Goal: Task Accomplishment & Management: Use online tool/utility

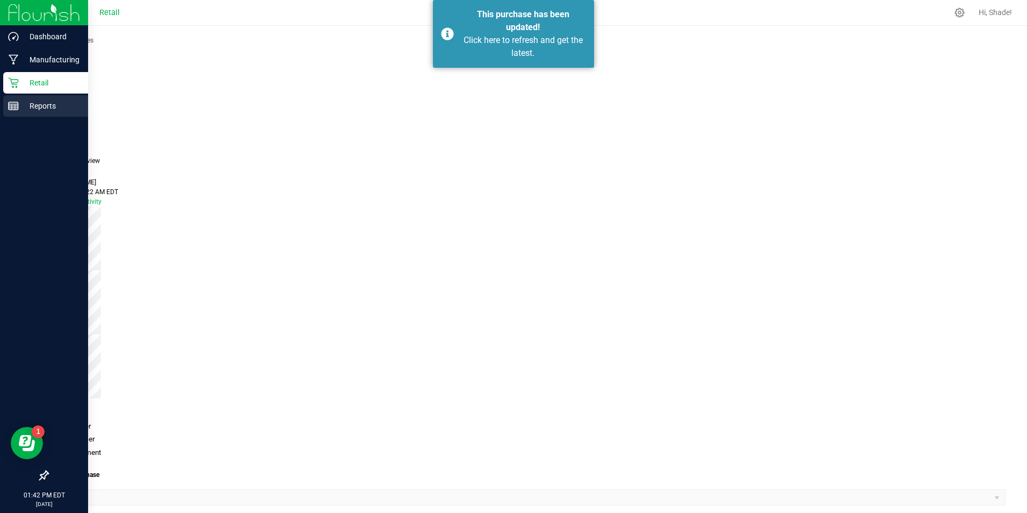
click at [10, 109] on icon at bounding box center [13, 105] width 11 height 11
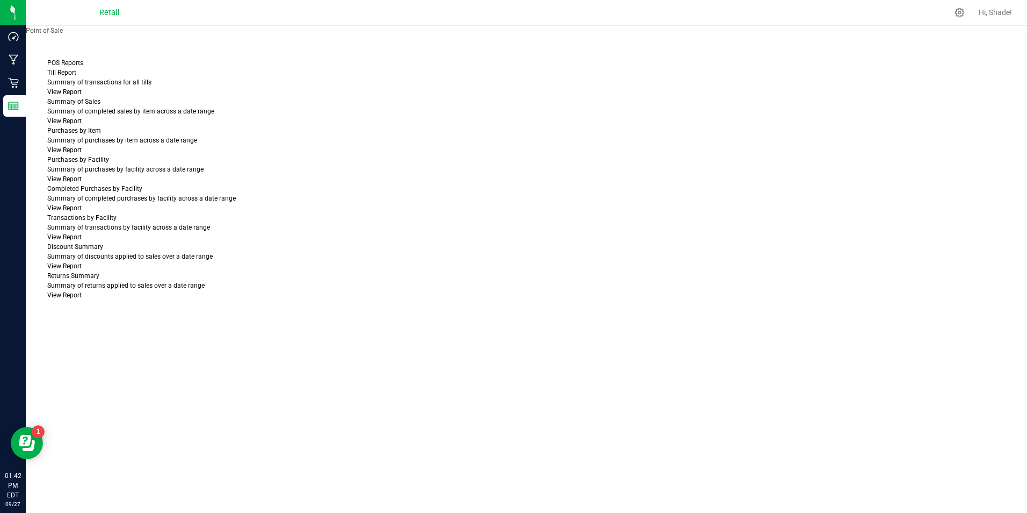
click at [82, 96] on link "View Report" at bounding box center [64, 92] width 34 height 8
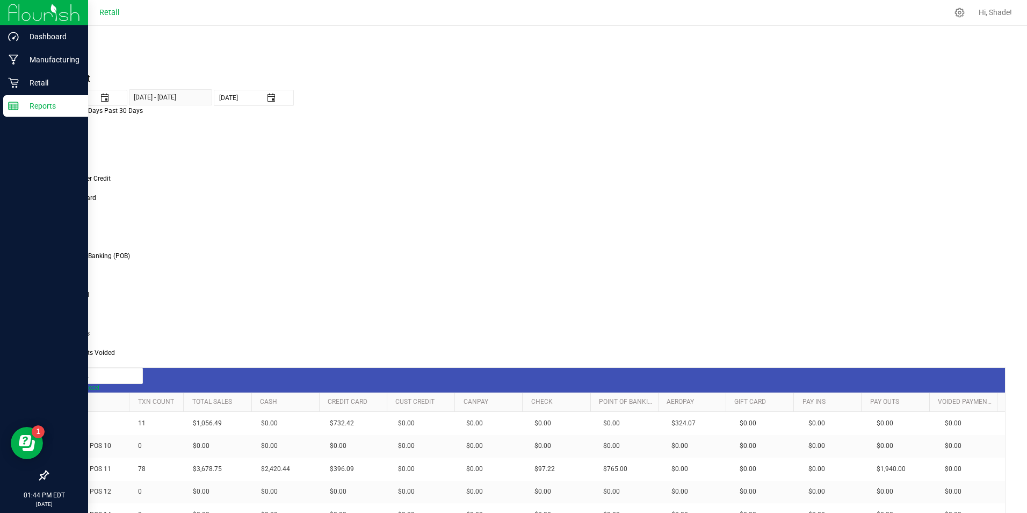
click at [20, 105] on p "Reports" at bounding box center [51, 105] width 64 height 13
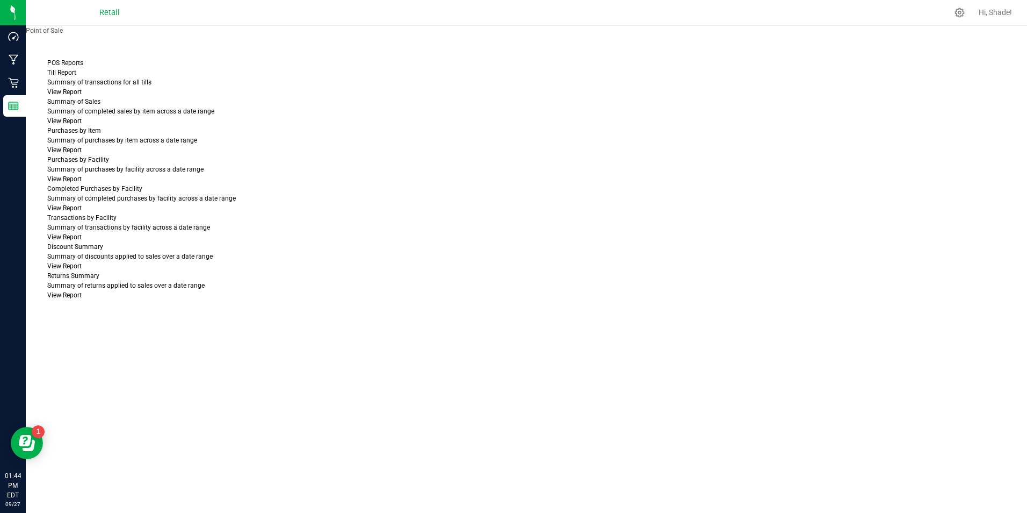
click at [82, 96] on link "View Report" at bounding box center [64, 92] width 34 height 8
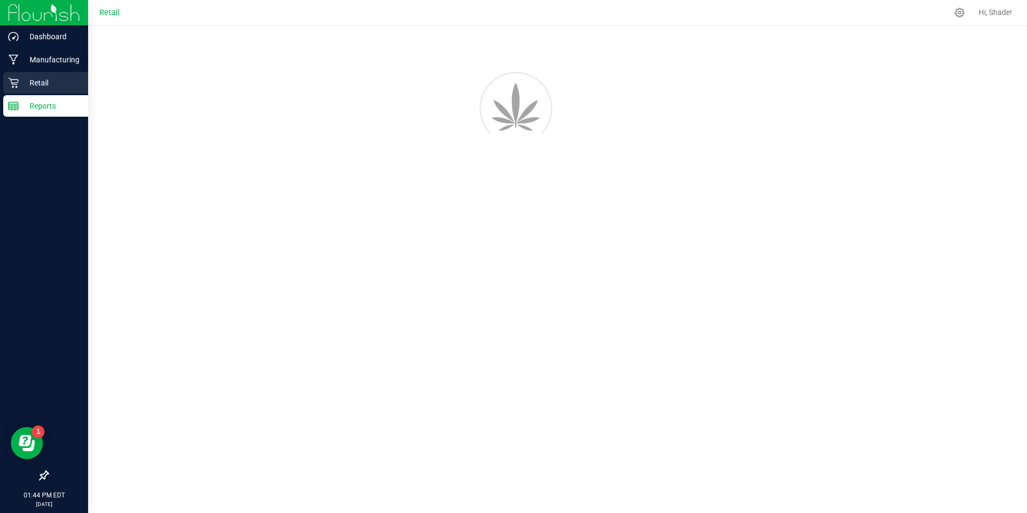
click at [25, 81] on p "Retail" at bounding box center [51, 82] width 64 height 13
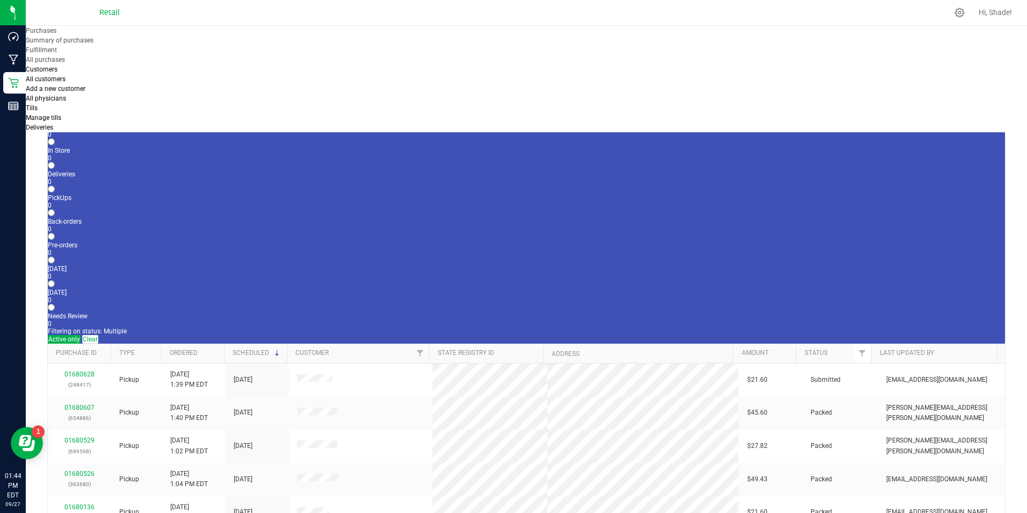
click at [57, 66] on span "Customers" at bounding box center [42, 70] width 32 height 8
click at [66, 75] on span "All customers" at bounding box center [46, 79] width 40 height 8
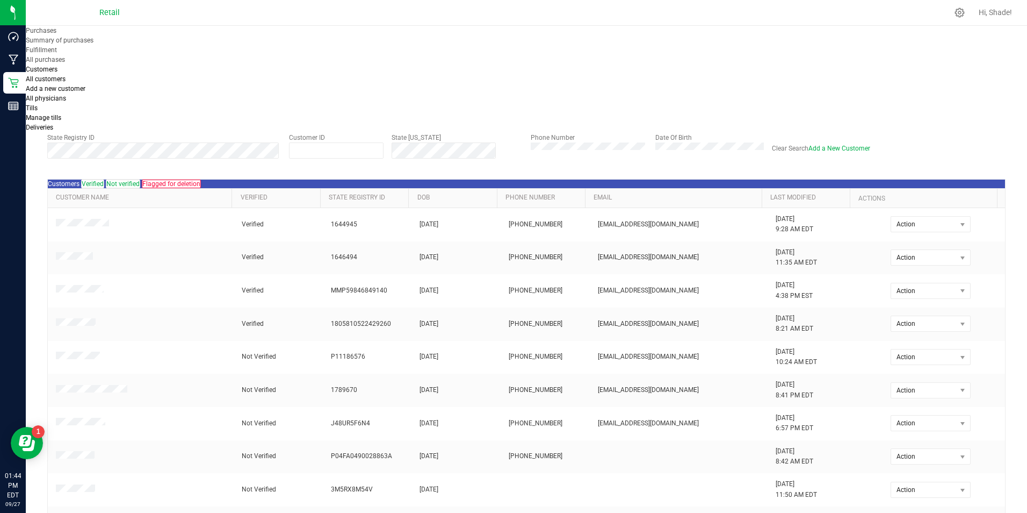
click at [793, 115] on button "Search" at bounding box center [782, 107] width 21 height 16
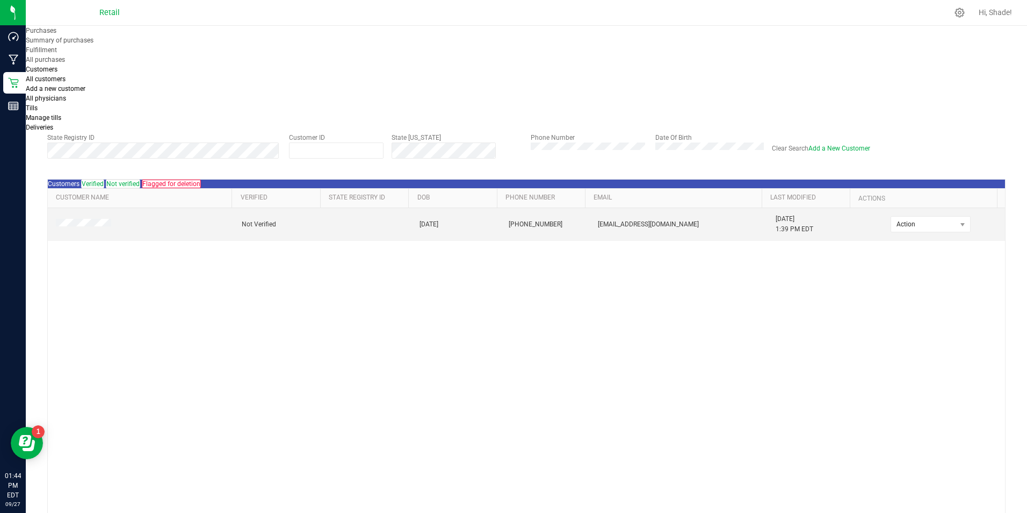
click at [83, 241] on td at bounding box center [140, 224] width 185 height 33
click at [83, 229] on span at bounding box center [85, 224] width 58 height 11
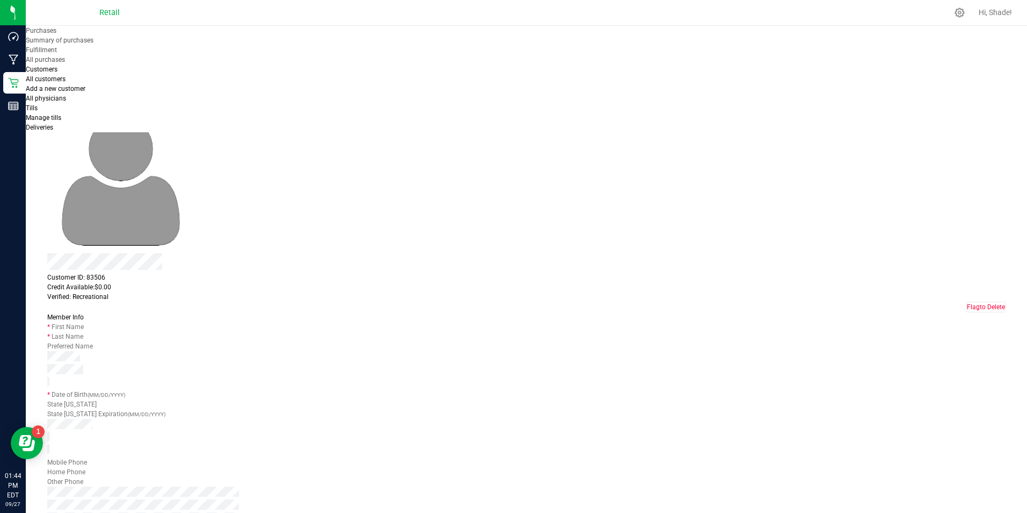
click at [78, 82] on span "Purchases" at bounding box center [62, 82] width 31 height 8
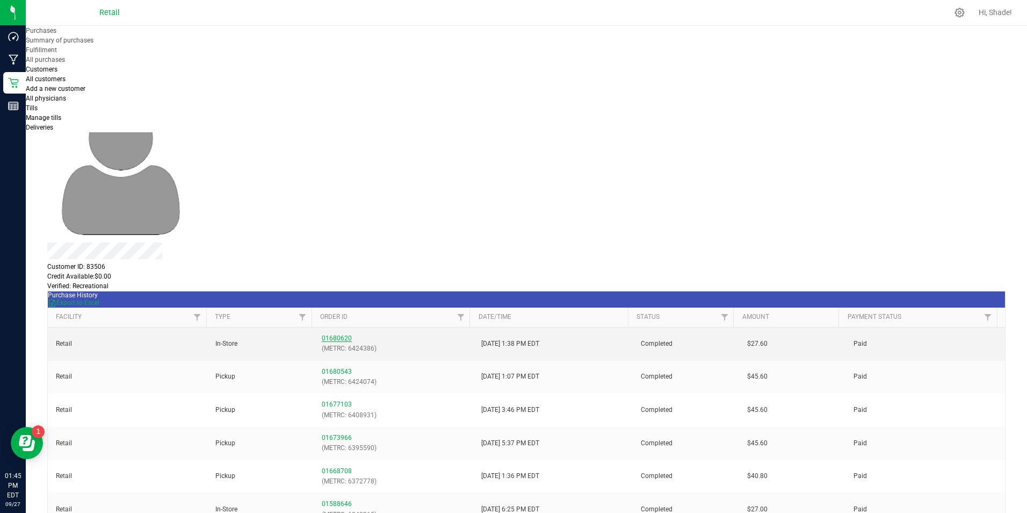
click at [323, 334] on link "01680620" at bounding box center [337, 338] width 30 height 8
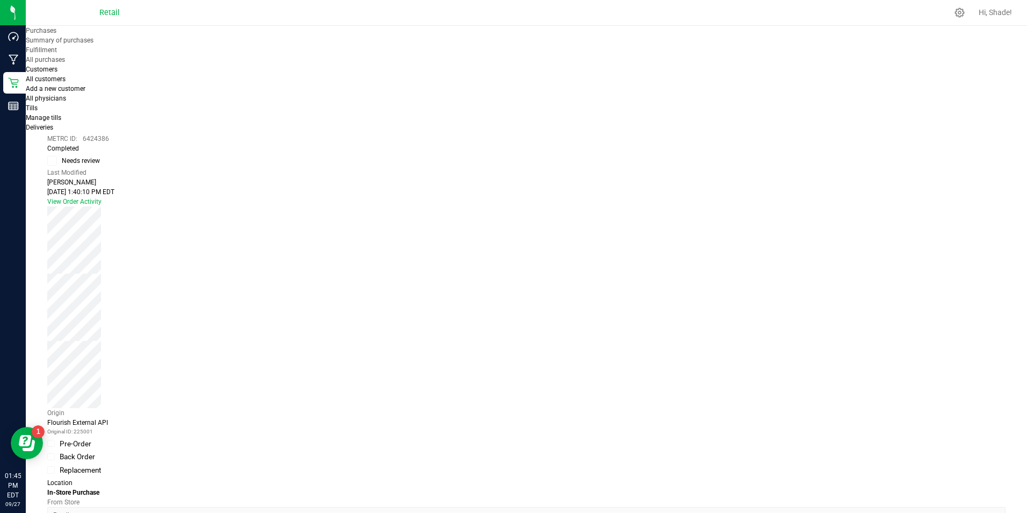
click at [183, 99] on span "View Profile" at bounding box center [193, 104] width 43 height 11
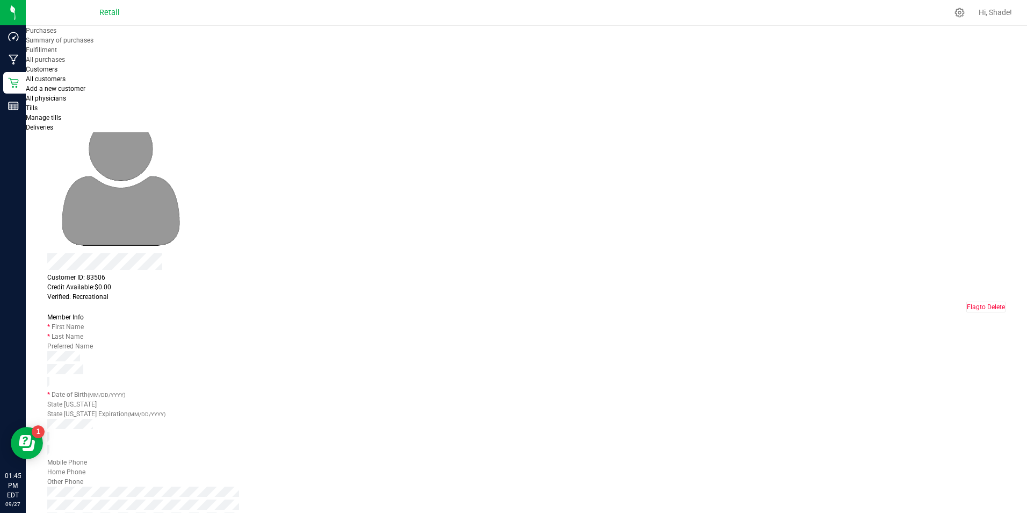
click at [172, 77] on div "Purchases" at bounding box center [526, 82] width 959 height 10
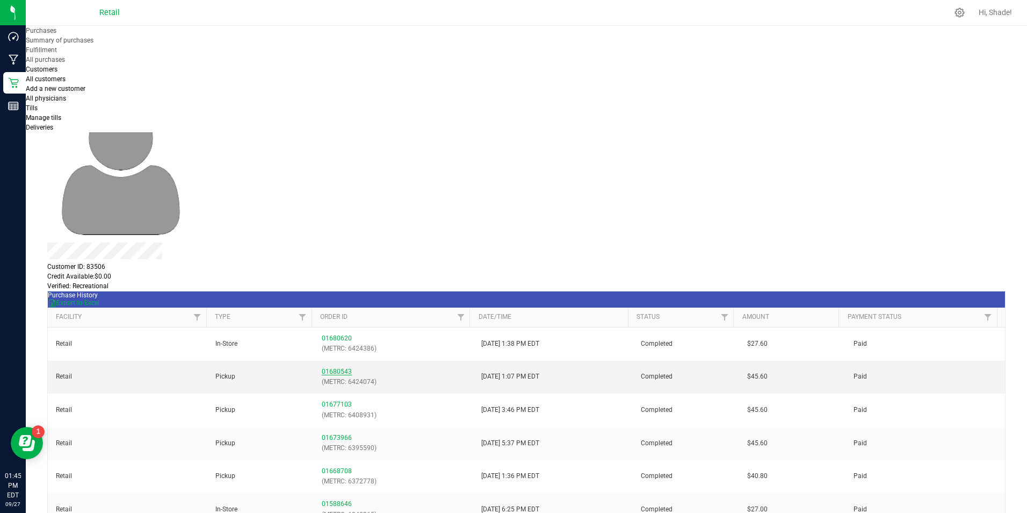
click at [330, 368] on link "01680543" at bounding box center [337, 372] width 30 height 8
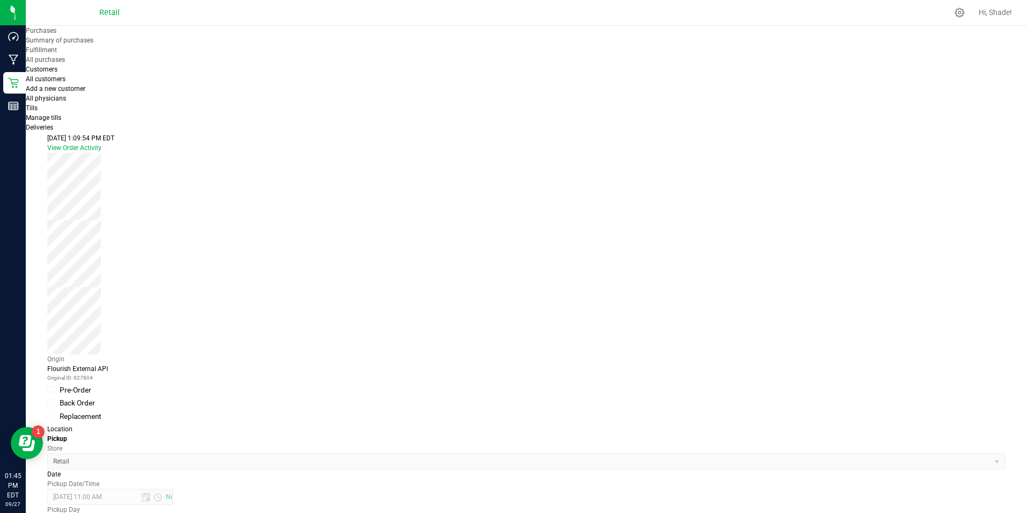
scroll to position [372, 0]
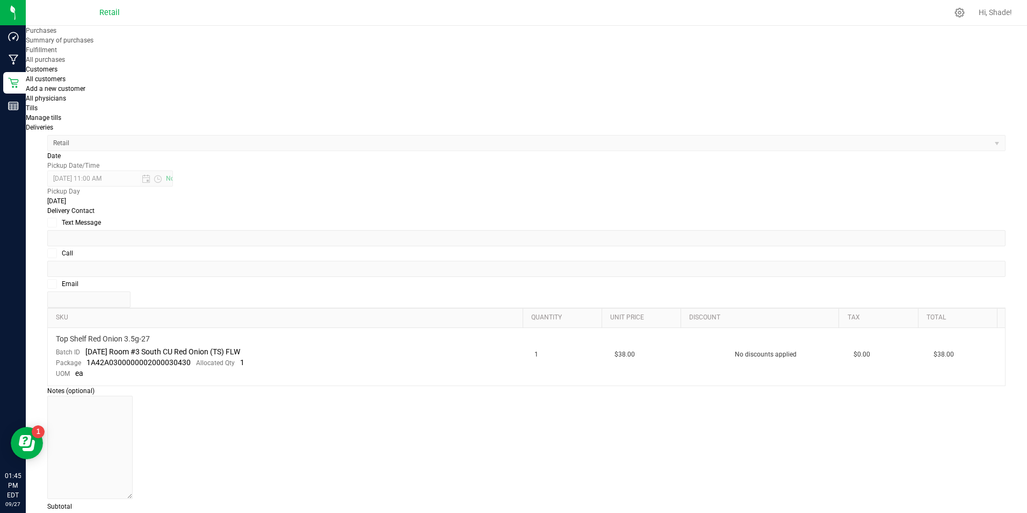
type input "+"
type input "92725"
type input "532189"
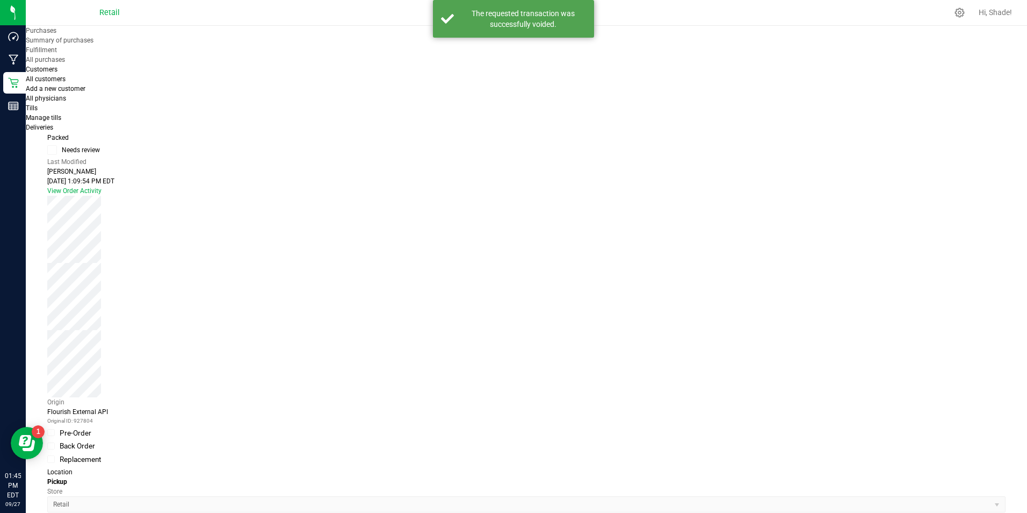
scroll to position [0, 0]
click at [96, 88] on button "Cancel Purchase" at bounding box center [71, 93] width 49 height 10
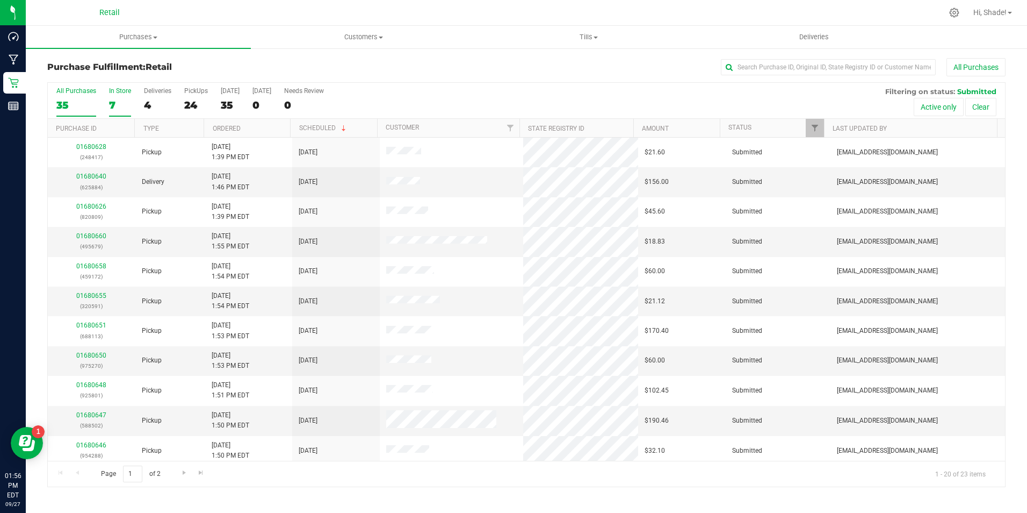
click at [112, 97] on label "In Store 7" at bounding box center [120, 102] width 22 height 30
click at [0, 0] on input "In Store 7" at bounding box center [0, 0] width 0 height 0
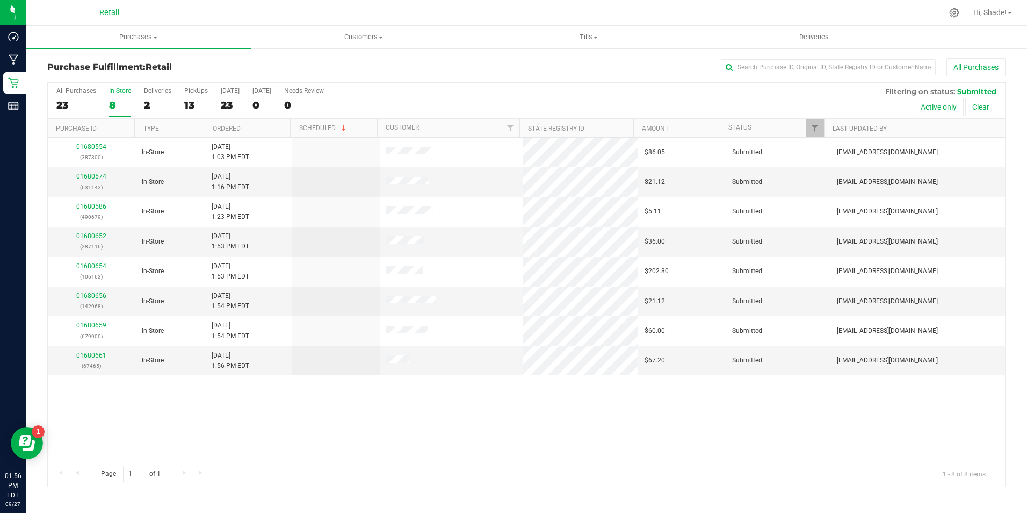
click at [112, 102] on div "8" at bounding box center [120, 105] width 22 height 12
click at [0, 0] on input "In Store 8" at bounding box center [0, 0] width 0 height 0
click at [89, 296] on link "01680656" at bounding box center [91, 296] width 30 height 8
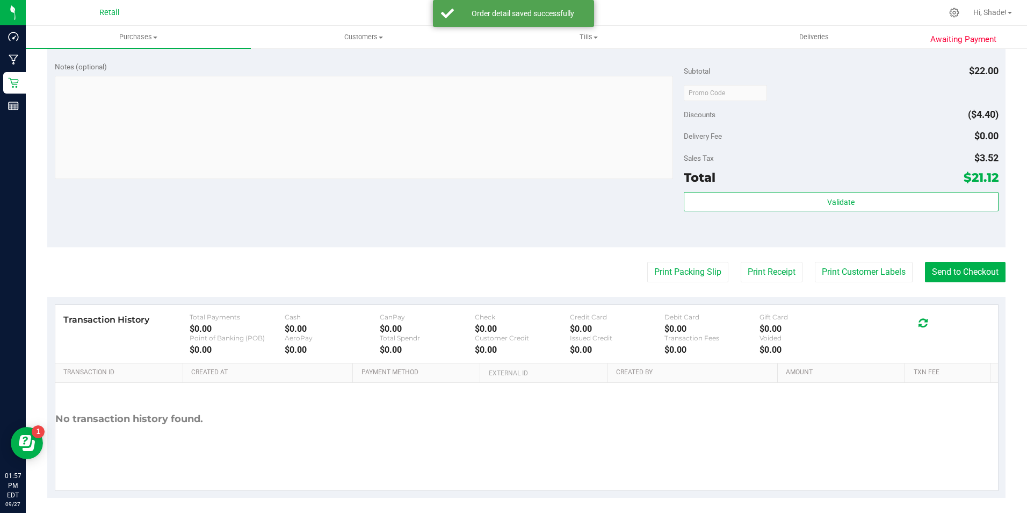
scroll to position [364, 0]
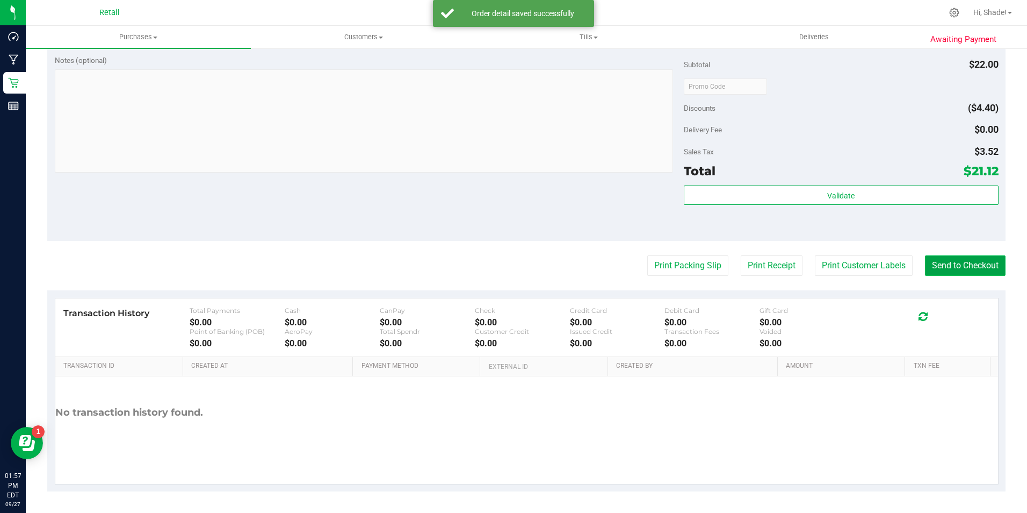
click at [934, 264] on button "Send to Checkout" at bounding box center [965, 265] width 81 height 20
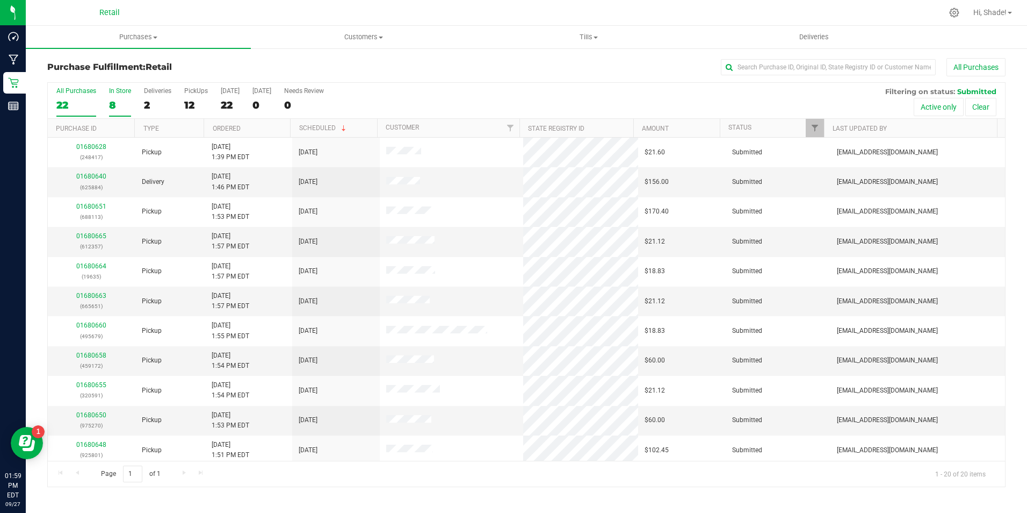
click at [111, 94] on div "In Store" at bounding box center [120, 91] width 22 height 8
click at [0, 0] on input "In Store 8" at bounding box center [0, 0] width 0 height 0
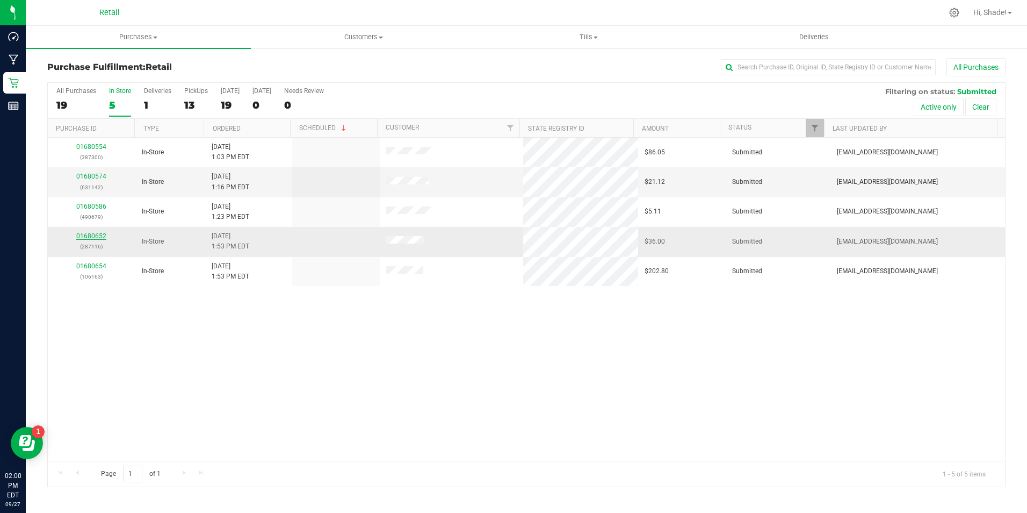
click at [89, 236] on link "01680652" at bounding box center [91, 236] width 30 height 8
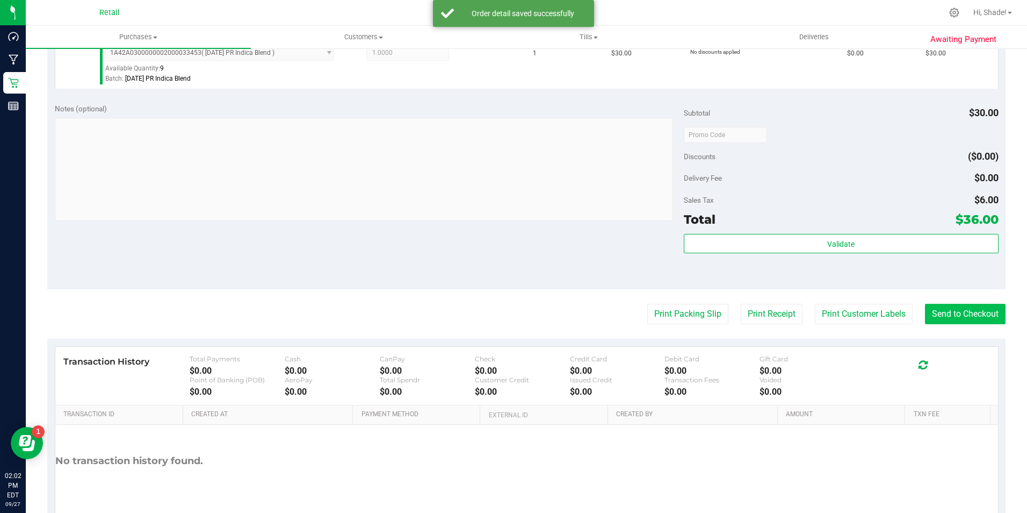
scroll to position [322, 0]
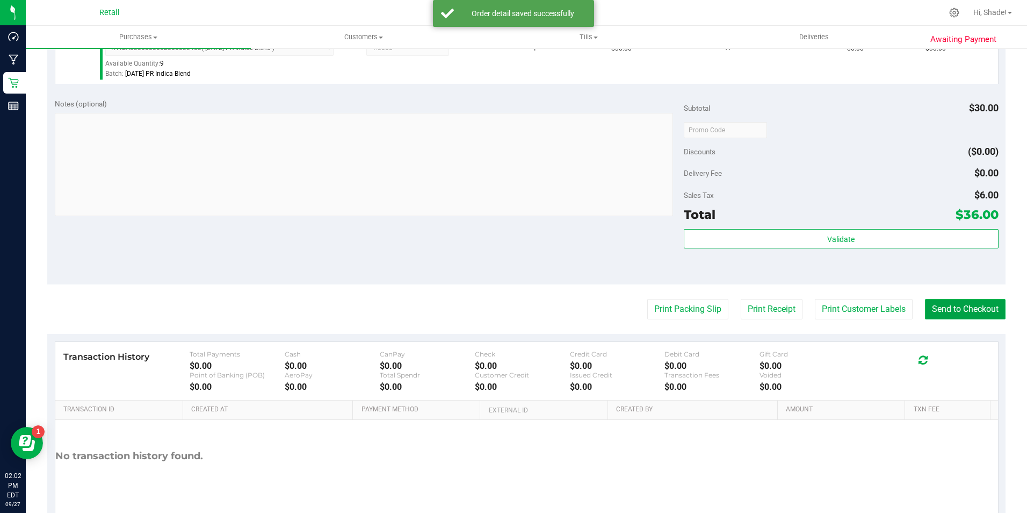
click at [979, 303] on button "Send to Checkout" at bounding box center [965, 309] width 81 height 20
